Goal: Task Accomplishment & Management: Use online tool/utility

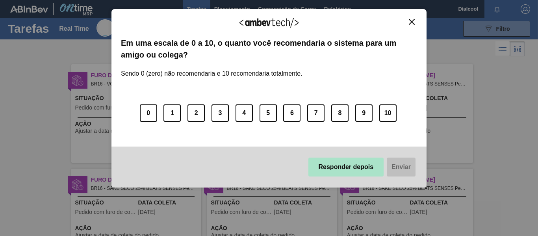
click at [377, 165] on button "Responder depois" at bounding box center [346, 167] width 76 height 19
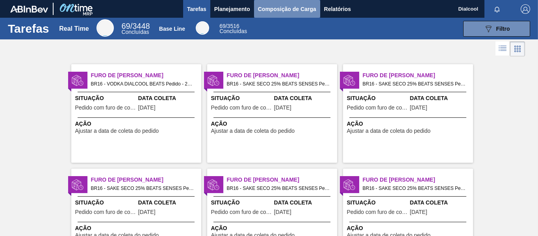
click at [279, 10] on span "Composição de Carga" at bounding box center [287, 8] width 58 height 9
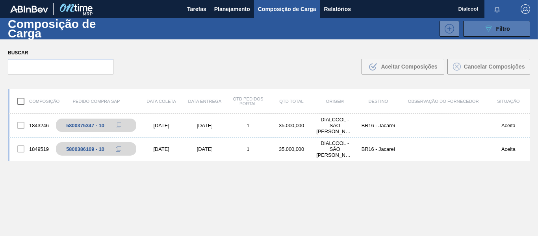
click at [489, 31] on icon "089F7B8B-B2A5-4AFE-B5C0-19BA573D28AC" at bounding box center [488, 28] width 9 height 9
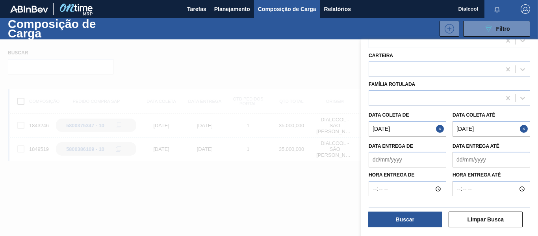
scroll to position [114, 0]
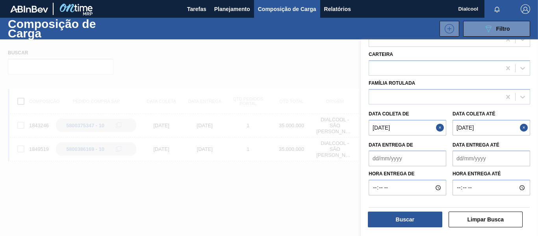
click at [439, 127] on button "Close" at bounding box center [441, 128] width 10 height 16
click at [524, 125] on button "Close" at bounding box center [525, 128] width 10 height 16
click at [401, 126] on de "Data coleta de" at bounding box center [408, 128] width 78 height 16
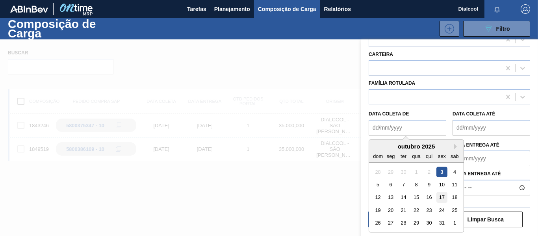
click at [444, 198] on div "17" at bounding box center [441, 197] width 11 height 11
type de "[DATE]"
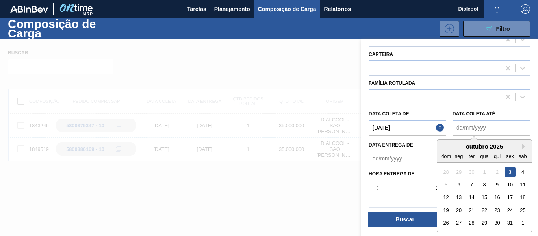
click at [491, 128] on até "Data coleta até" at bounding box center [491, 128] width 78 height 16
click at [512, 201] on div "17" at bounding box center [509, 197] width 11 height 11
type até "[DATE]"
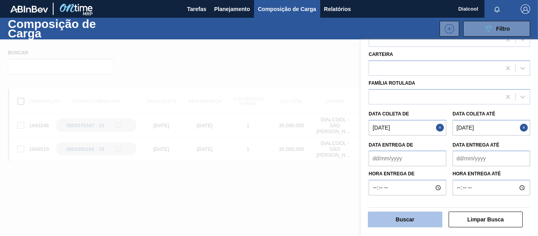
click at [410, 215] on button "Buscar" at bounding box center [405, 219] width 74 height 16
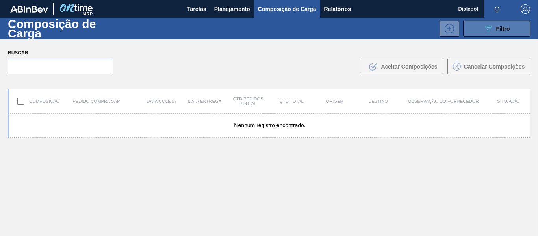
click at [496, 30] on span "Filtro" at bounding box center [503, 29] width 14 height 6
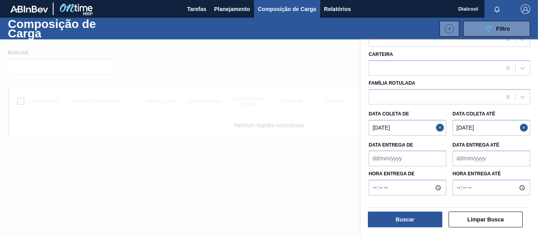
click at [444, 128] on button "Close" at bounding box center [441, 128] width 10 height 16
click at [524, 128] on button "Close" at bounding box center [525, 128] width 10 height 16
click at [478, 220] on button "Limpar Busca" at bounding box center [485, 219] width 74 height 16
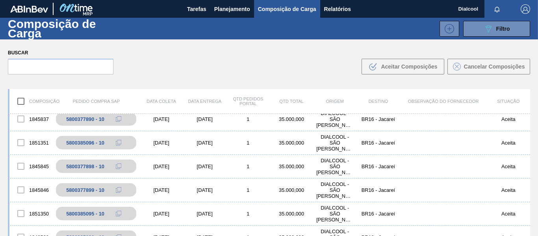
scroll to position [77, 0]
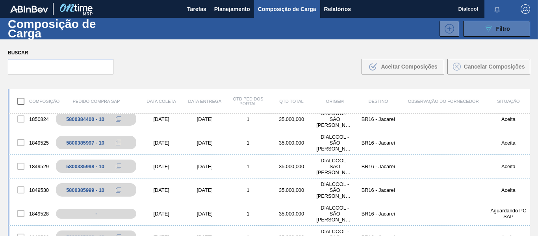
click at [505, 29] on span "Filtro" at bounding box center [503, 29] width 14 height 6
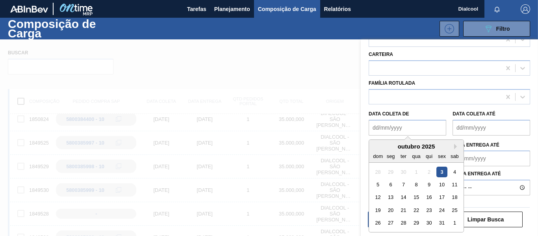
click at [420, 125] on de "Data coleta de" at bounding box center [408, 128] width 78 height 16
click at [413, 182] on div "8" at bounding box center [416, 184] width 11 height 11
type de "[DATE]"
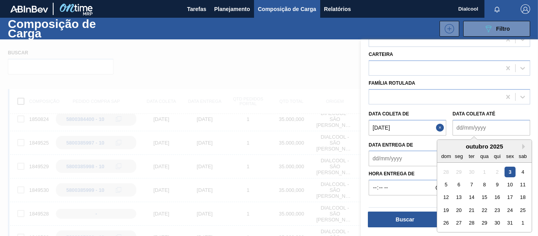
click at [508, 124] on até "Data coleta até" at bounding box center [491, 128] width 78 height 16
click at [484, 183] on div "8" at bounding box center [484, 184] width 11 height 11
type até "[DATE]"
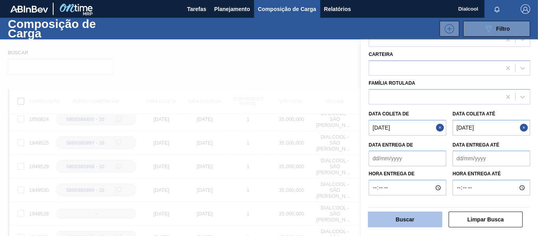
click at [403, 220] on button "Buscar" at bounding box center [405, 219] width 74 height 16
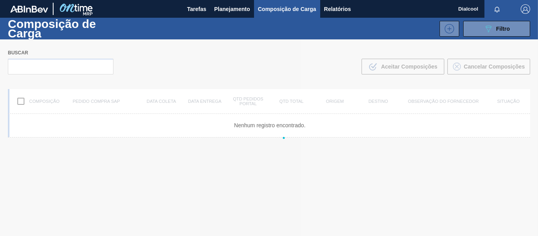
scroll to position [0, 0]
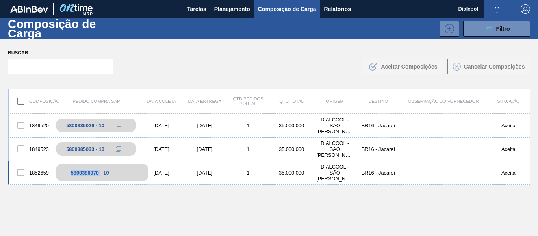
drag, startPoint x: 66, startPoint y: 174, endPoint x: 100, endPoint y: 178, distance: 34.8
click at [100, 178] on div "5800386970 - 10" at bounding box center [102, 172] width 92 height 17
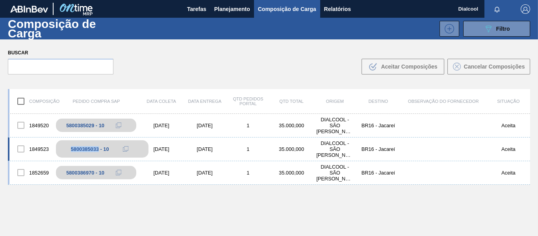
drag, startPoint x: 66, startPoint y: 150, endPoint x: 99, endPoint y: 155, distance: 33.0
click at [99, 155] on div "5800385033 - 10" at bounding box center [102, 148] width 92 height 17
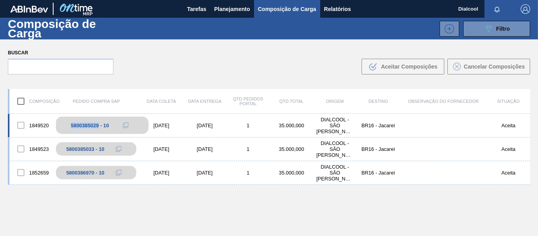
drag, startPoint x: 65, startPoint y: 127, endPoint x: 99, endPoint y: 126, distance: 33.9
click at [99, 126] on div "5800385029 - 10" at bounding box center [102, 125] width 92 height 17
